Goal: Task Accomplishment & Management: Use online tool/utility

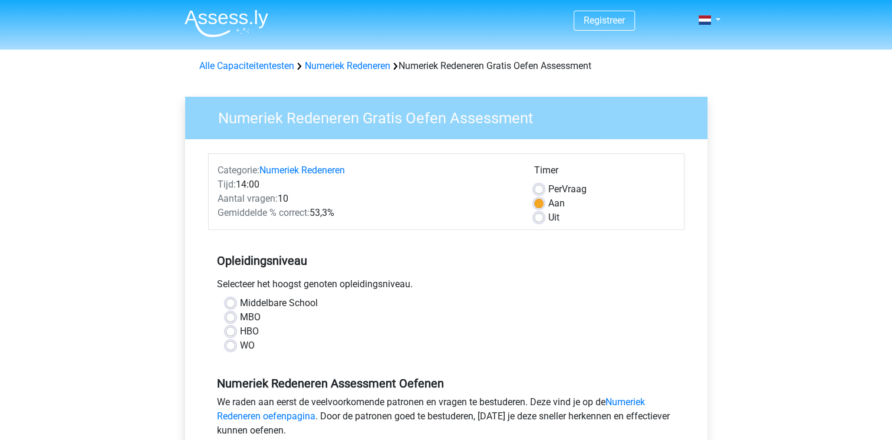
click at [240, 303] on label "Middelbare School" at bounding box center [279, 303] width 78 height 14
click at [229, 303] on input "Middelbare School" at bounding box center [230, 302] width 9 height 12
radio input "true"
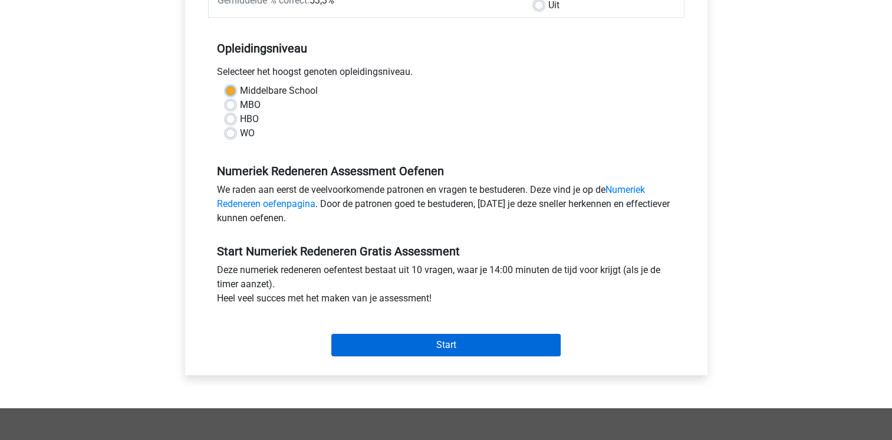
scroll to position [236, 0]
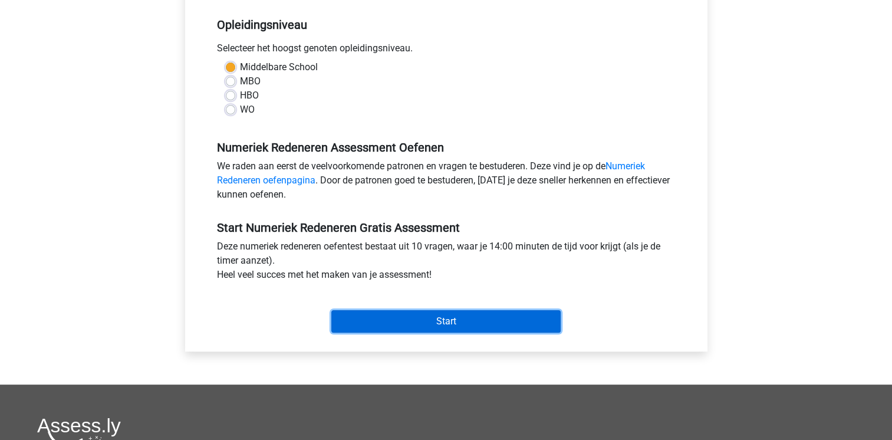
click at [436, 325] on input "Start" at bounding box center [445, 321] width 229 height 22
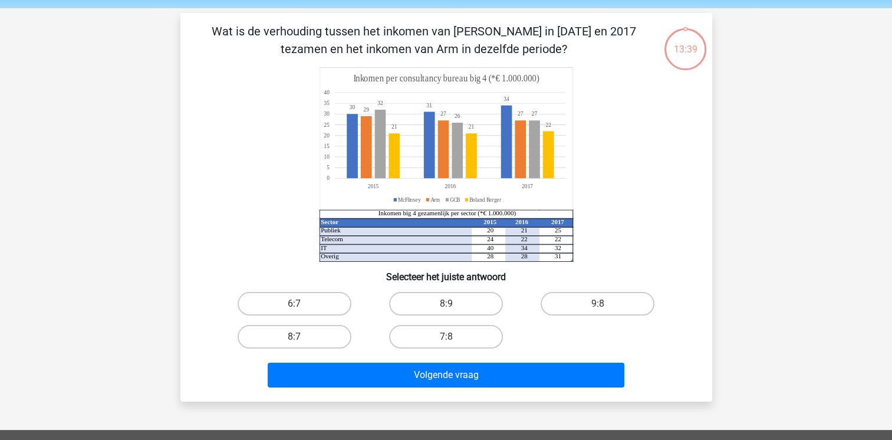
scroll to position [118, 0]
